Goal: Task Accomplishment & Management: Use online tool/utility

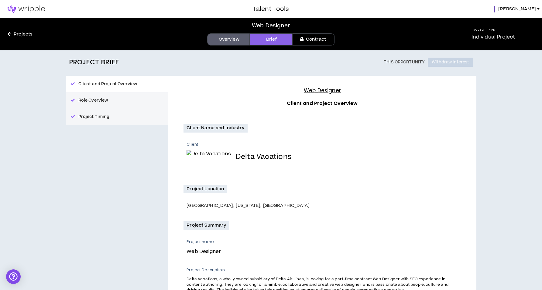
click at [310, 38] on link "Contract" at bounding box center [313, 39] width 43 height 12
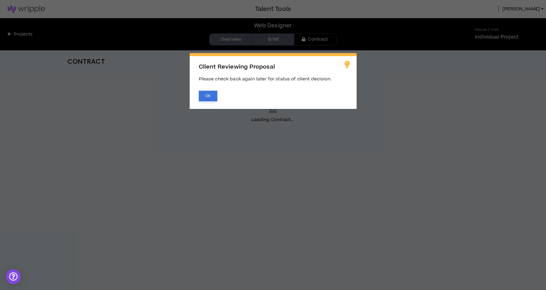
click at [212, 93] on button "OK" at bounding box center [208, 96] width 19 height 11
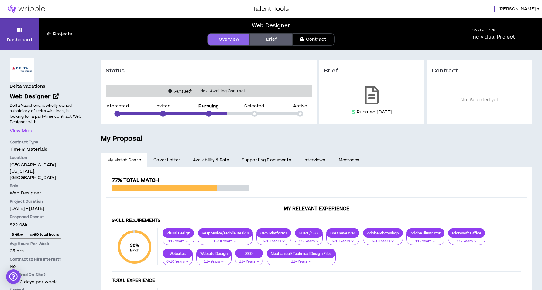
click at [277, 9] on h3 "Talent Tools" at bounding box center [271, 9] width 36 height 9
click at [57, 36] on link "Projects" at bounding box center [59, 34] width 40 height 7
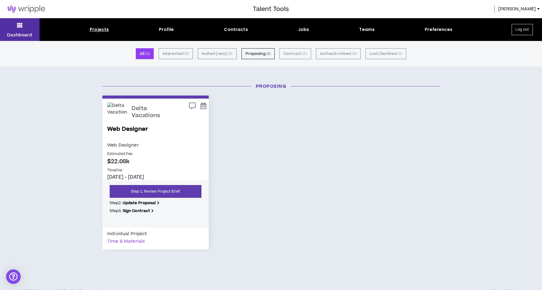
click at [10, 22] on button "Dashboard" at bounding box center [19, 29] width 39 height 23
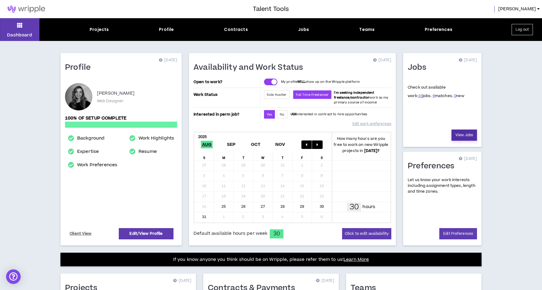
click at [458, 138] on link "View Jobs" at bounding box center [464, 135] width 26 height 11
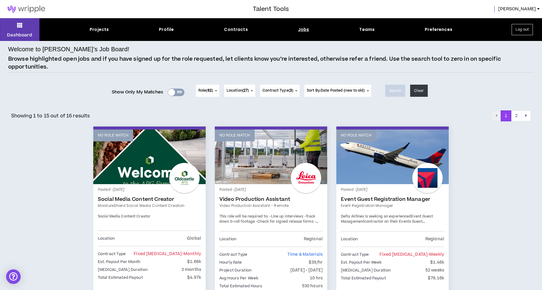
click at [173, 165] on link "No Role Match" at bounding box center [149, 157] width 112 height 55
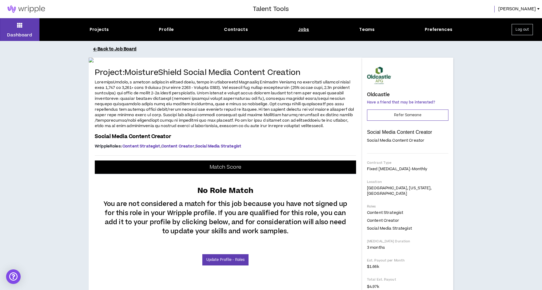
click at [122, 52] on button "Back to Job Board" at bounding box center [275, 49] width 364 height 11
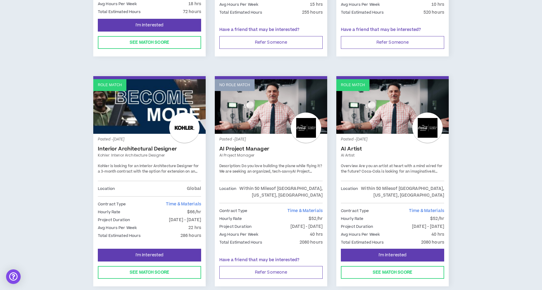
scroll to position [995, 0]
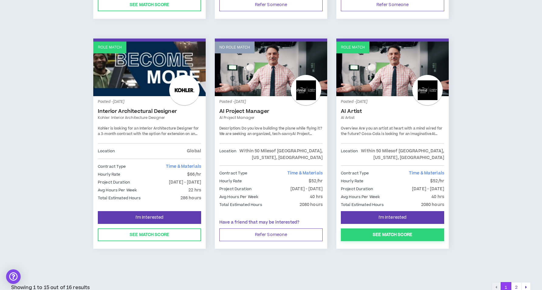
click at [415, 229] on button "See Match Score" at bounding box center [392, 235] width 103 height 13
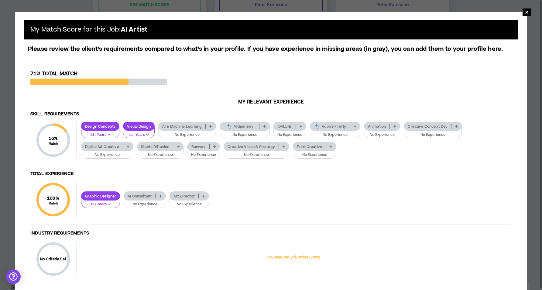
click at [266, 128] on icon at bounding box center [264, 126] width 3 height 3
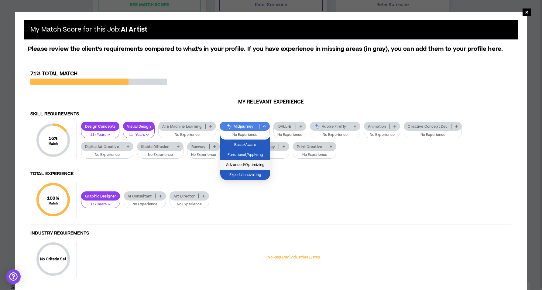
click at [253, 168] on li "Advanced/Optimizing" at bounding box center [245, 165] width 50 height 10
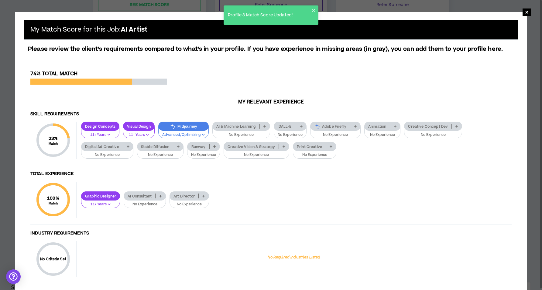
click at [258, 151] on div "Creative Vision & Strategy" at bounding box center [256, 146] width 66 height 9
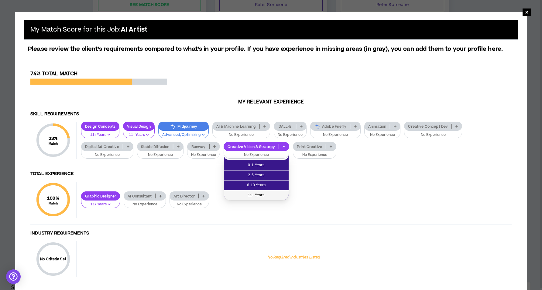
click at [249, 196] on span "11+ Years" at bounding box center [255, 195] width 57 height 7
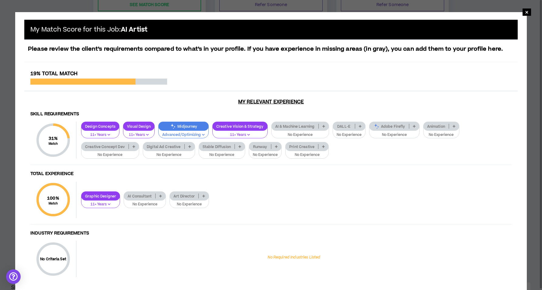
click at [319, 149] on p at bounding box center [323, 146] width 10 height 5
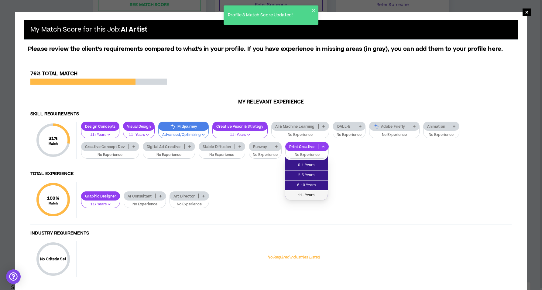
click at [298, 195] on span "11+ Years" at bounding box center [306, 195] width 36 height 7
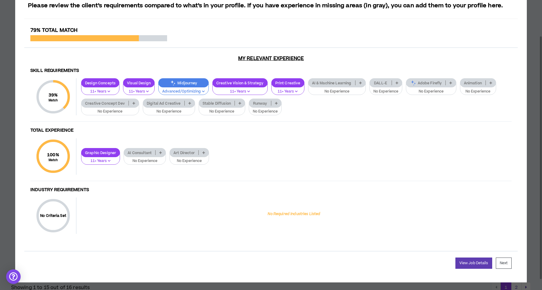
click at [131, 106] on p at bounding box center [134, 103] width 10 height 5
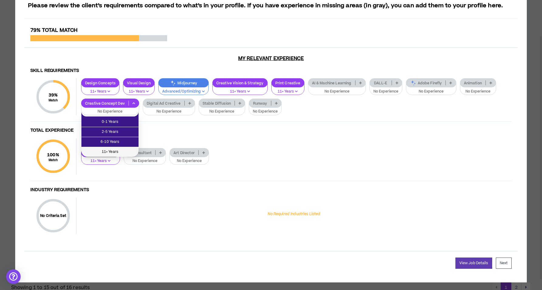
click at [117, 152] on span "11+ Years" at bounding box center [110, 152] width 50 height 7
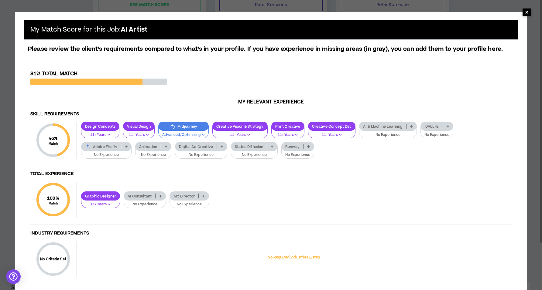
click at [527, 11] on span "×" at bounding box center [527, 12] width 4 height 7
